Goal: Book appointment/travel/reservation

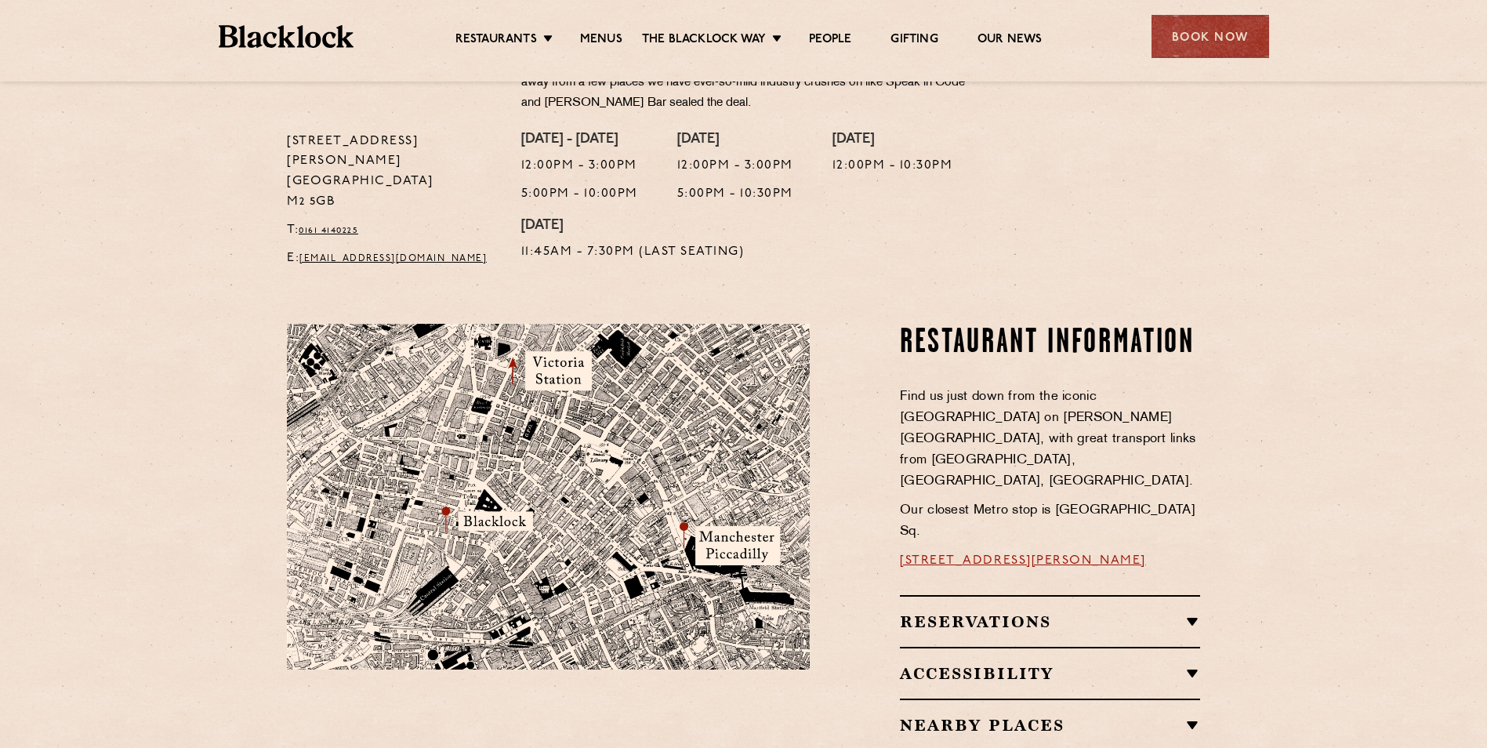
scroll to position [705, 0]
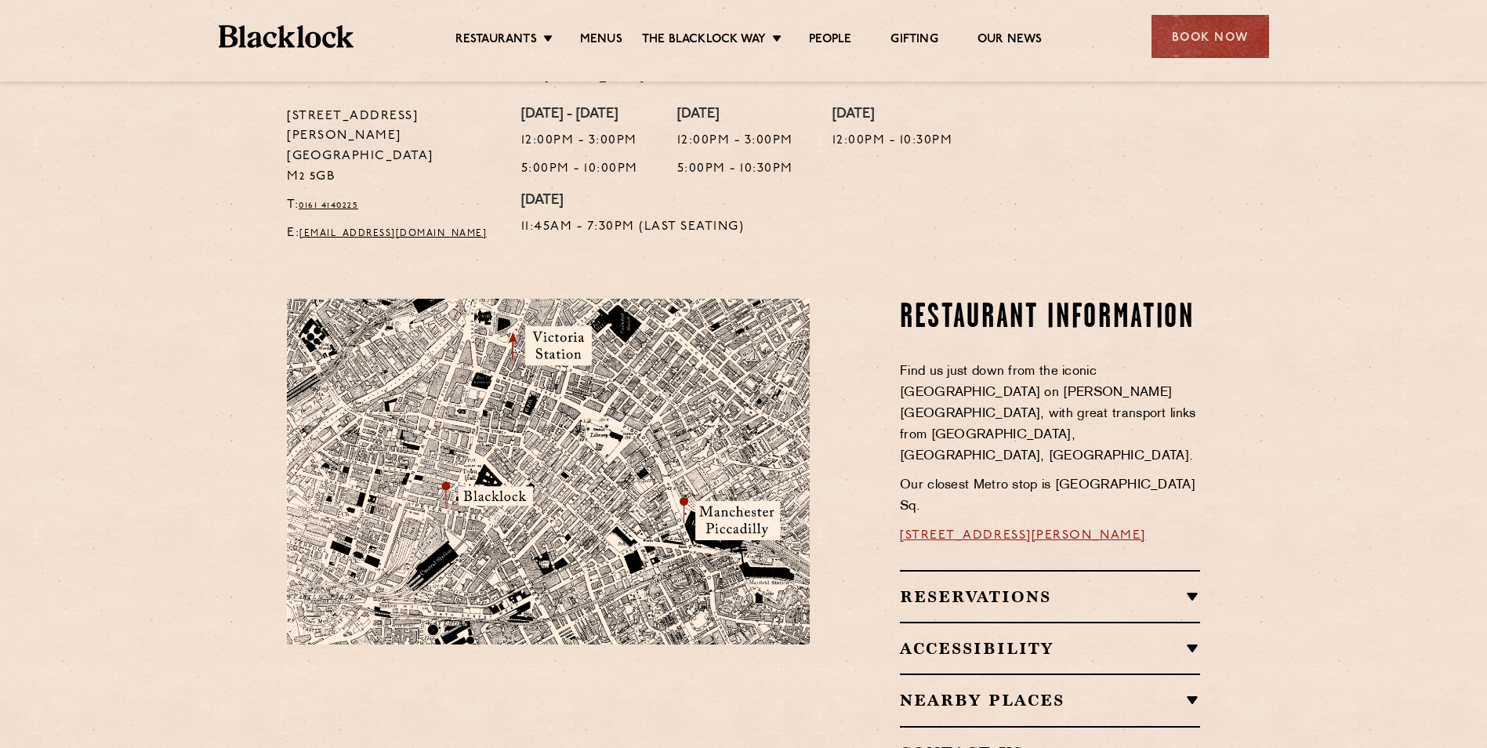
click at [464, 470] on img at bounding box center [548, 472] width 523 height 346
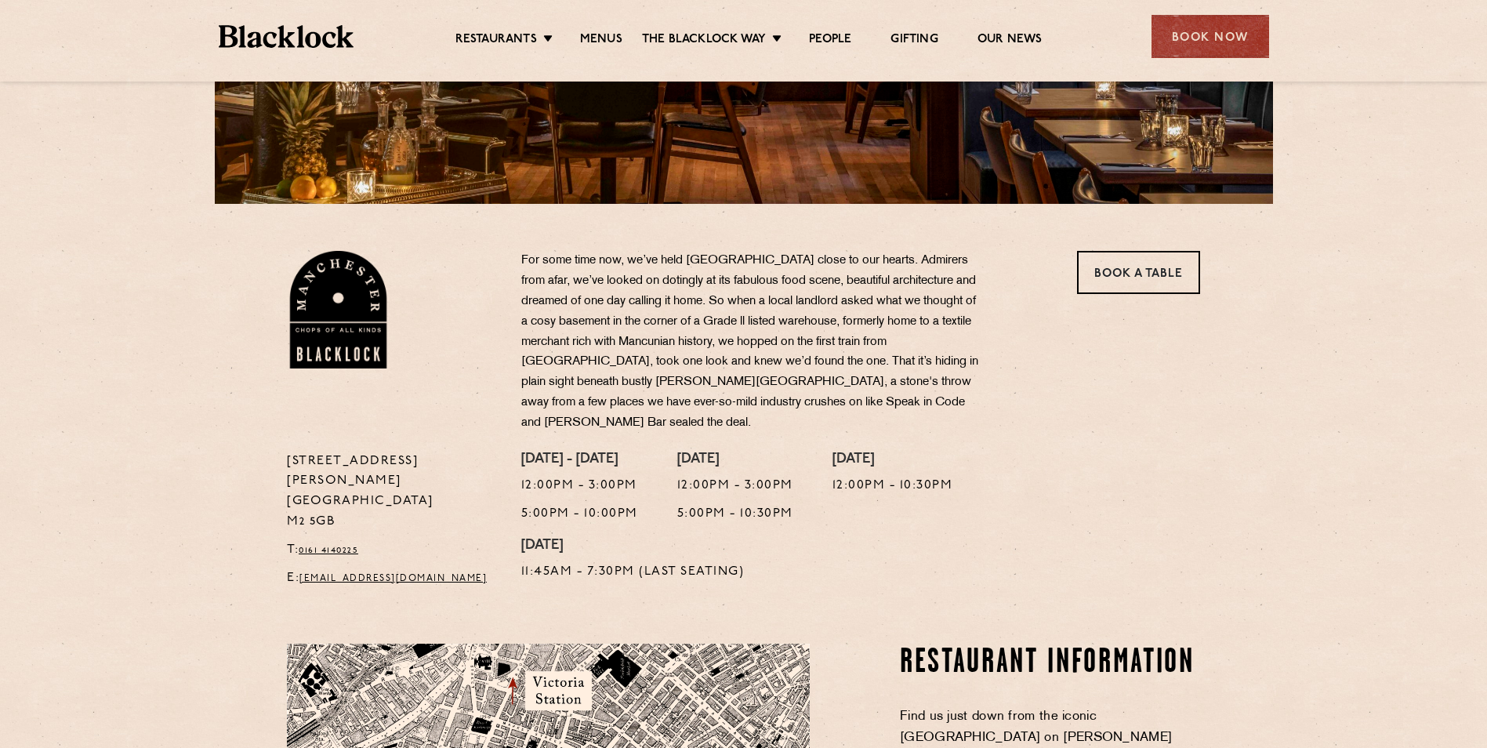
scroll to position [313, 0]
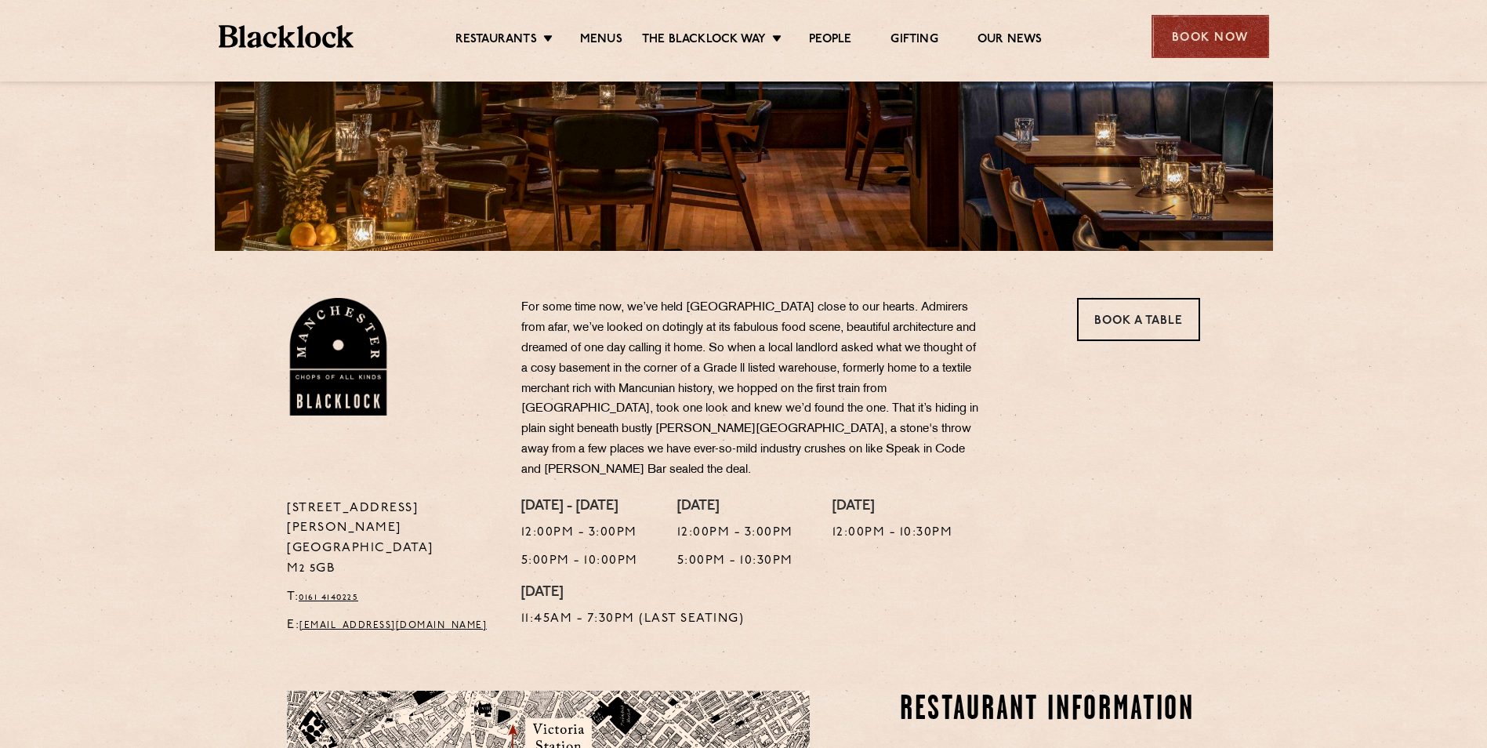
click at [1190, 27] on div "Book Now" at bounding box center [1210, 36] width 118 height 43
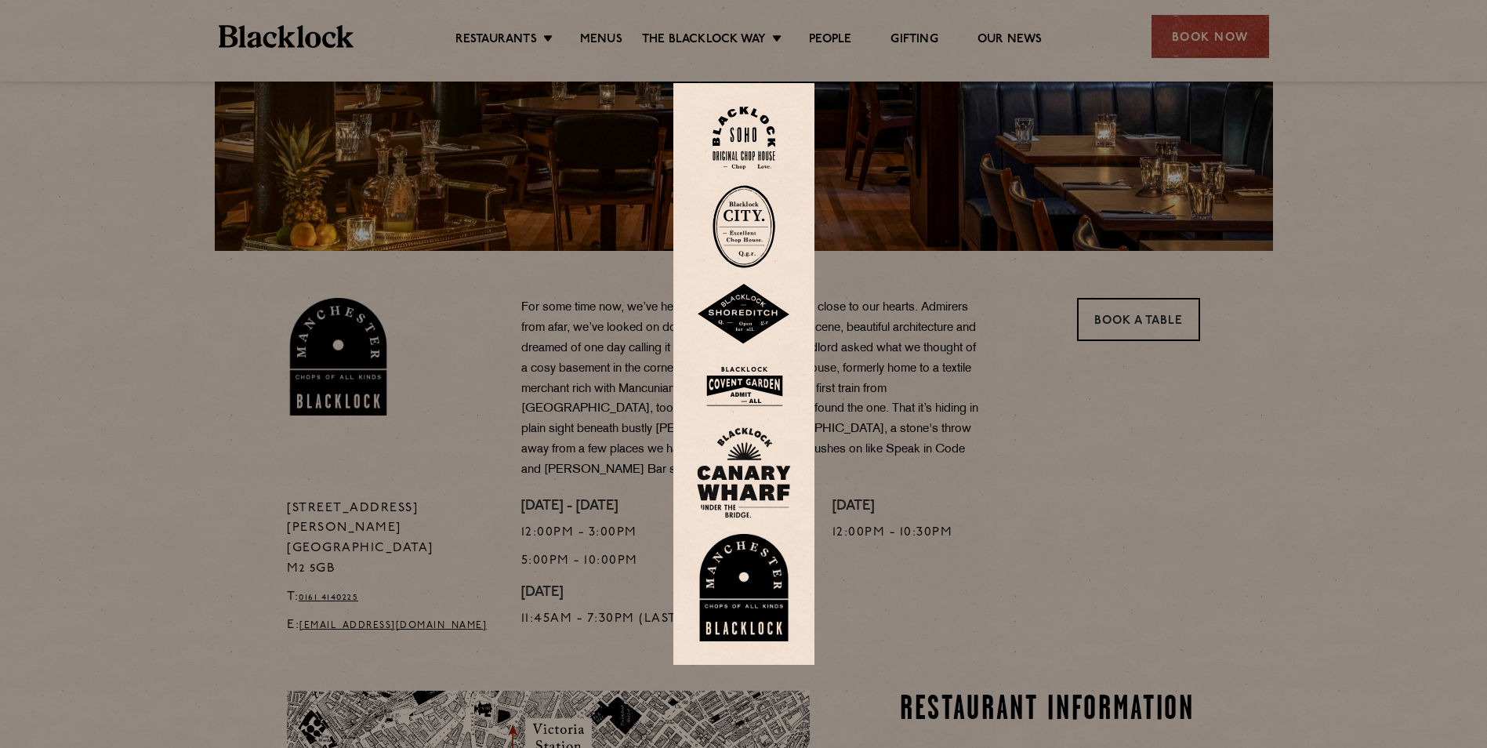
click at [957, 138] on div at bounding box center [743, 374] width 1487 height 748
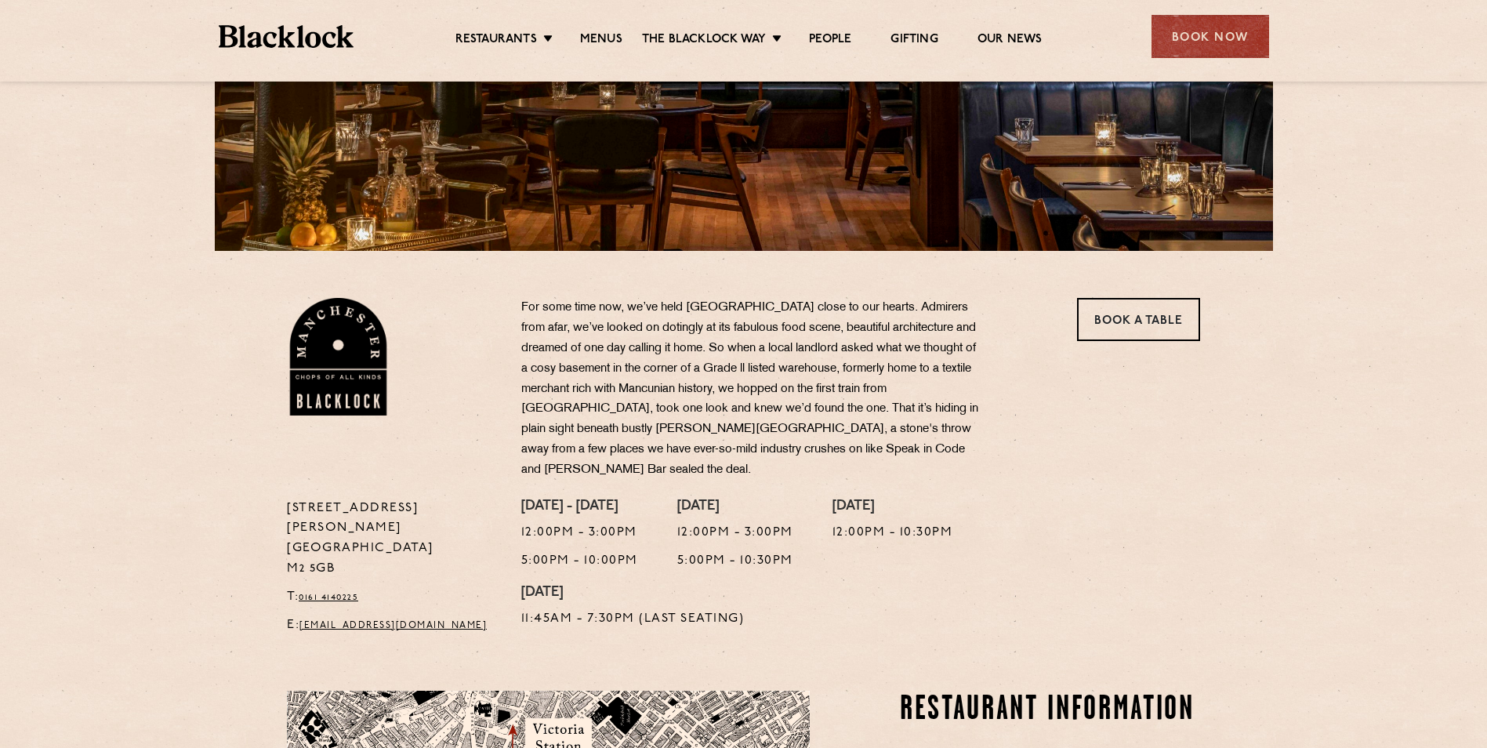
click at [596, 24] on ul "Restaurants Soho City Shoreditch Covent Garden Canary Wharf Manchester Birmingh…" at bounding box center [747, 36] width 789 height 25
click at [602, 32] on link "Menus" at bounding box center [601, 40] width 42 height 17
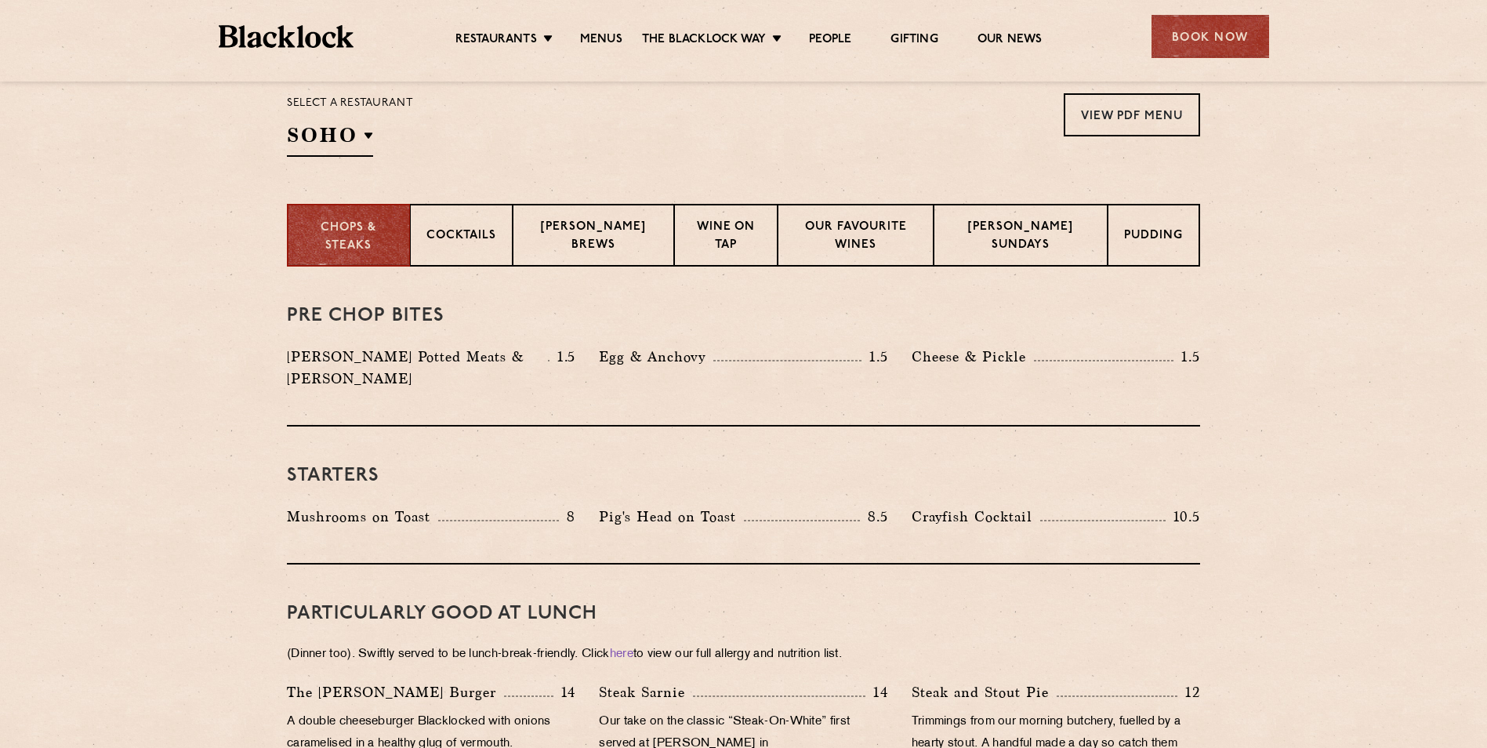
scroll to position [549, 0]
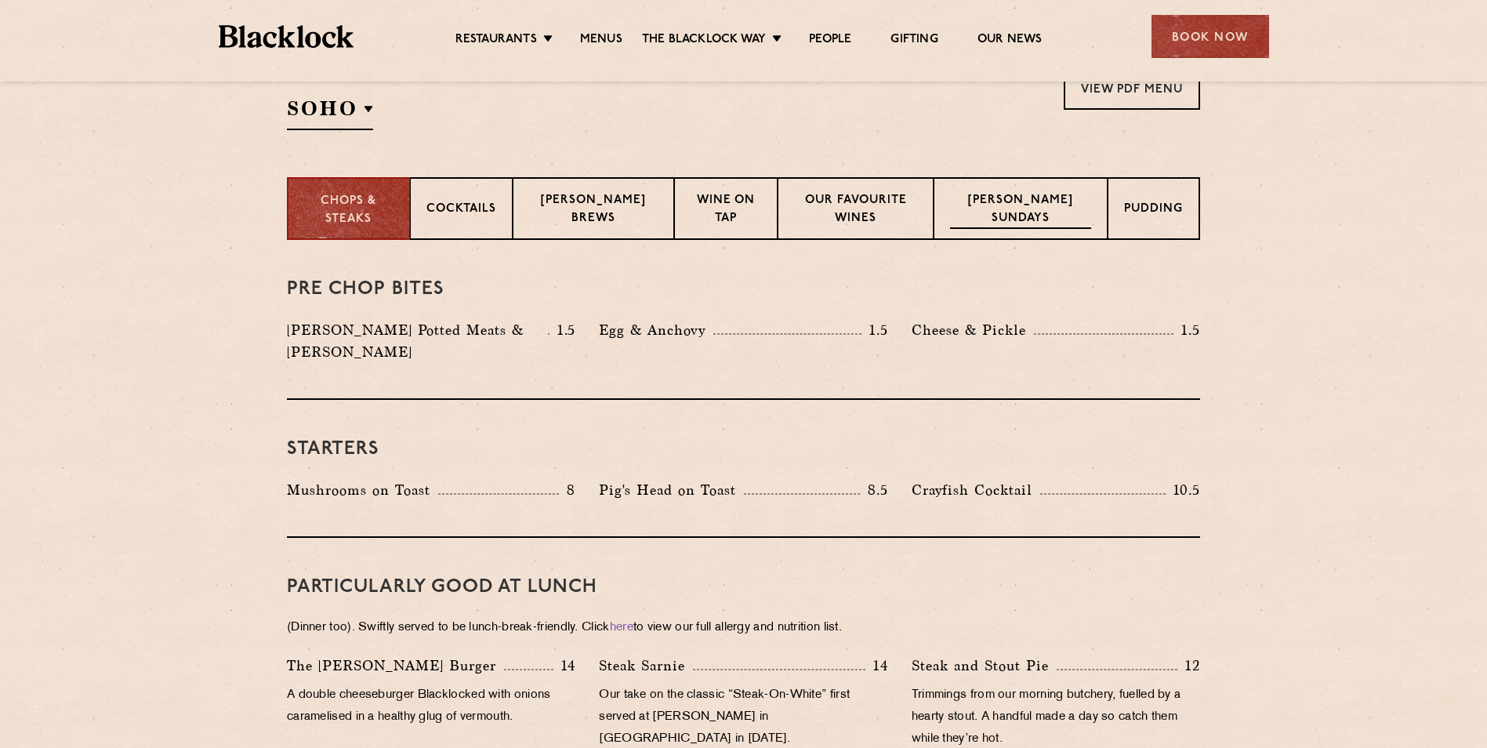
click at [1073, 211] on p "[PERSON_NAME] Sundays" at bounding box center [1020, 210] width 141 height 37
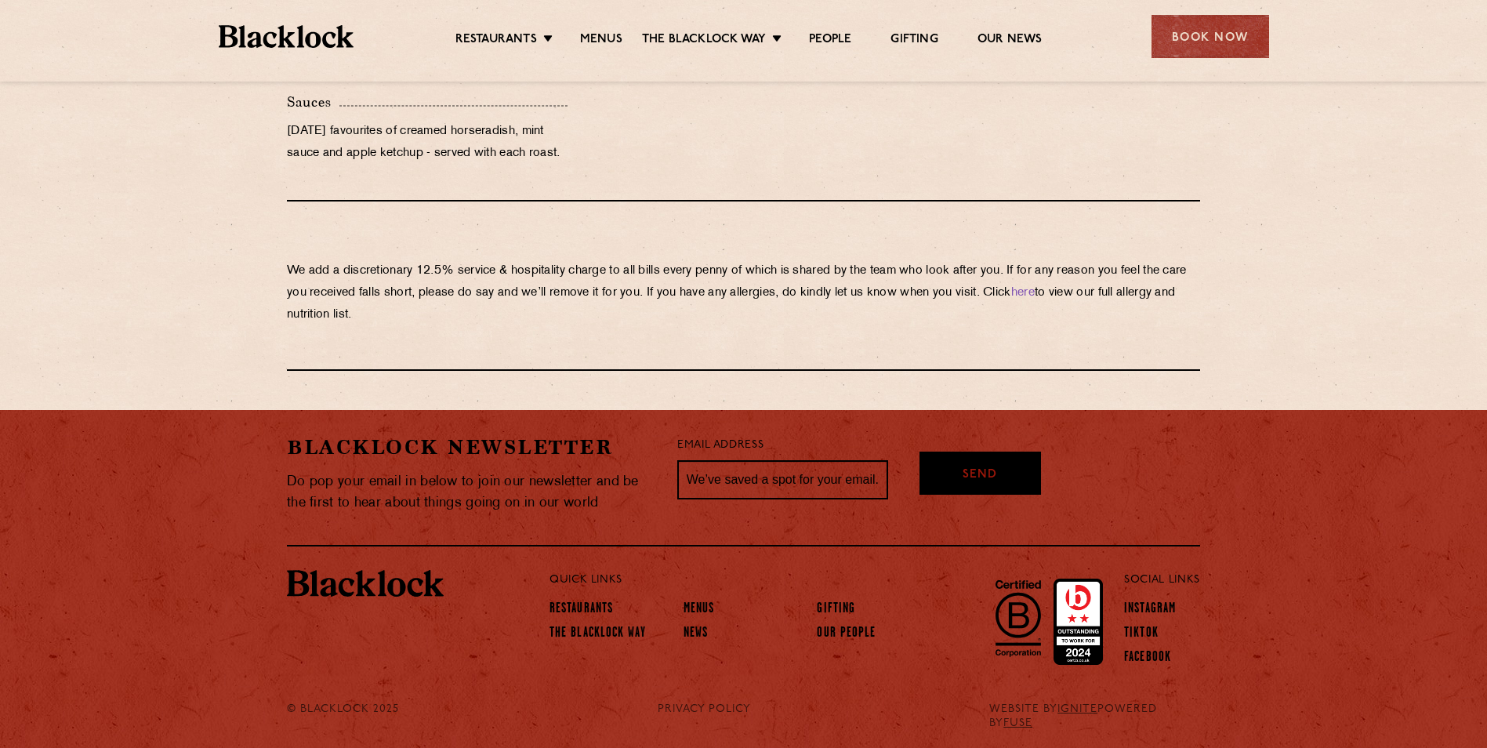
scroll to position [1694, 0]
